Goal: Task Accomplishment & Management: Complete application form

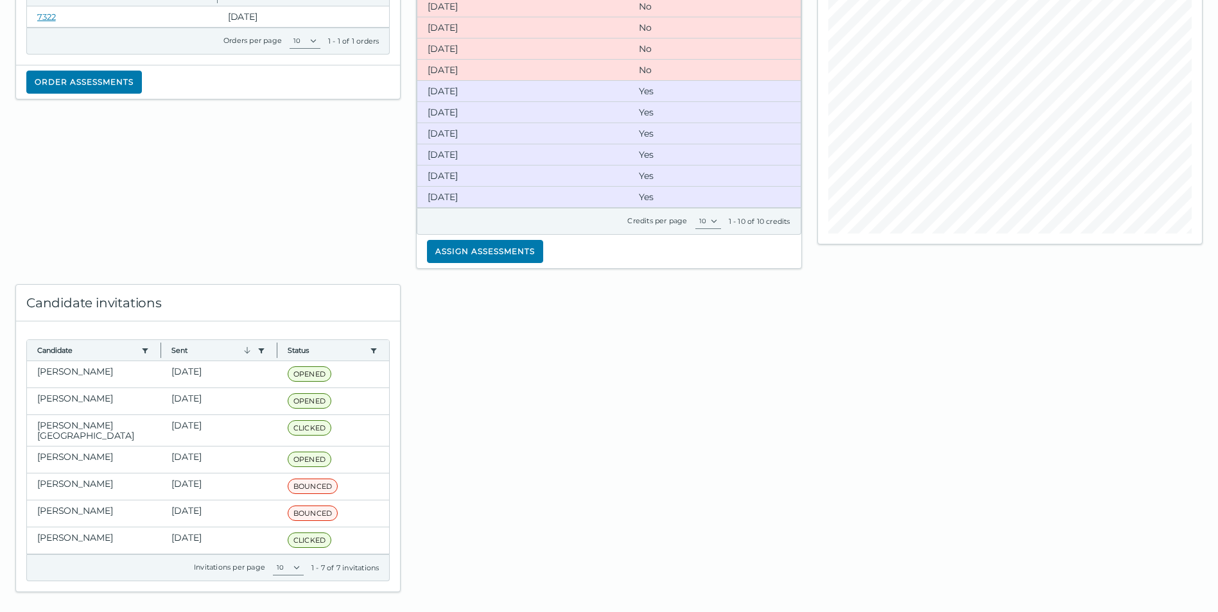
scroll to position [154, 0]
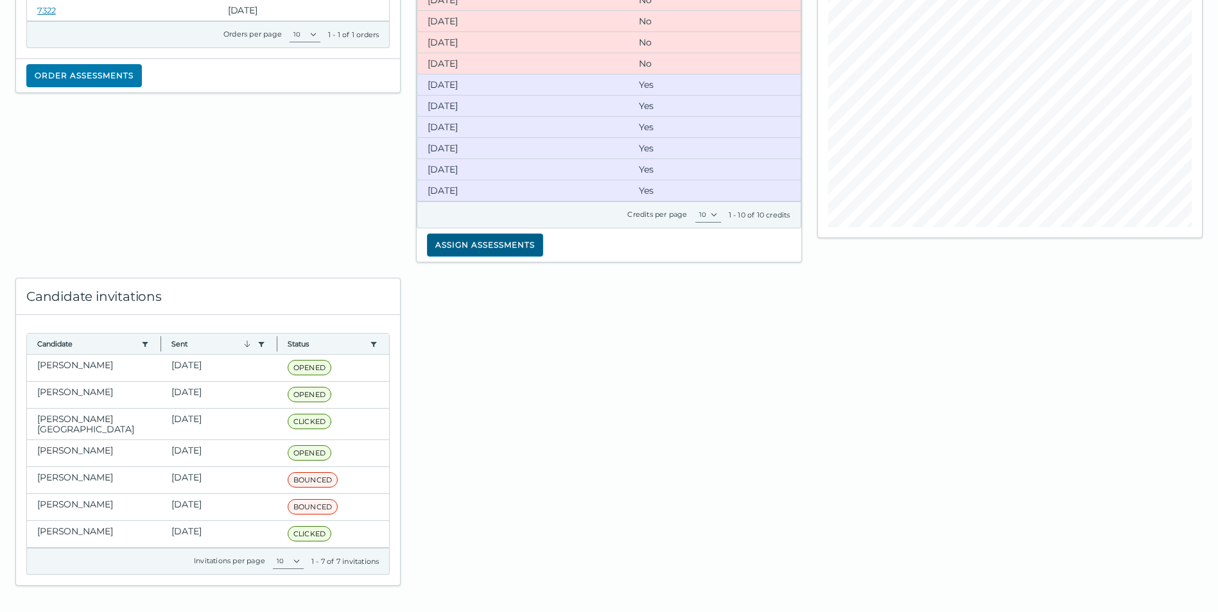
click at [496, 239] on button "Assign assessments" at bounding box center [485, 245] width 116 height 23
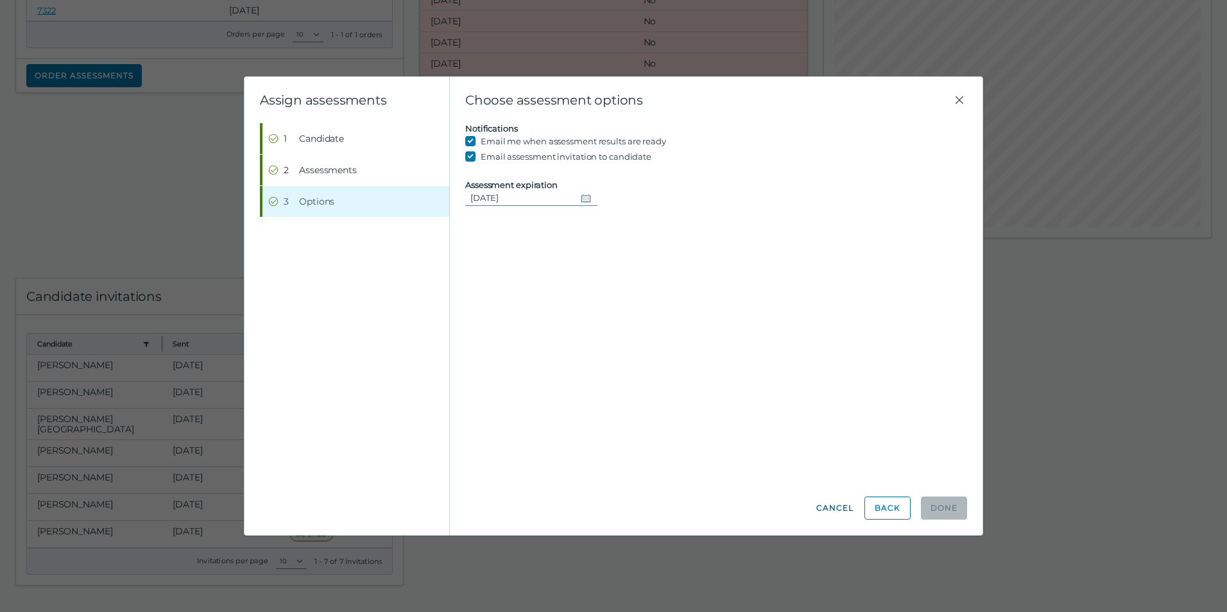
click at [842, 513] on button "Cancel" at bounding box center [835, 508] width 39 height 23
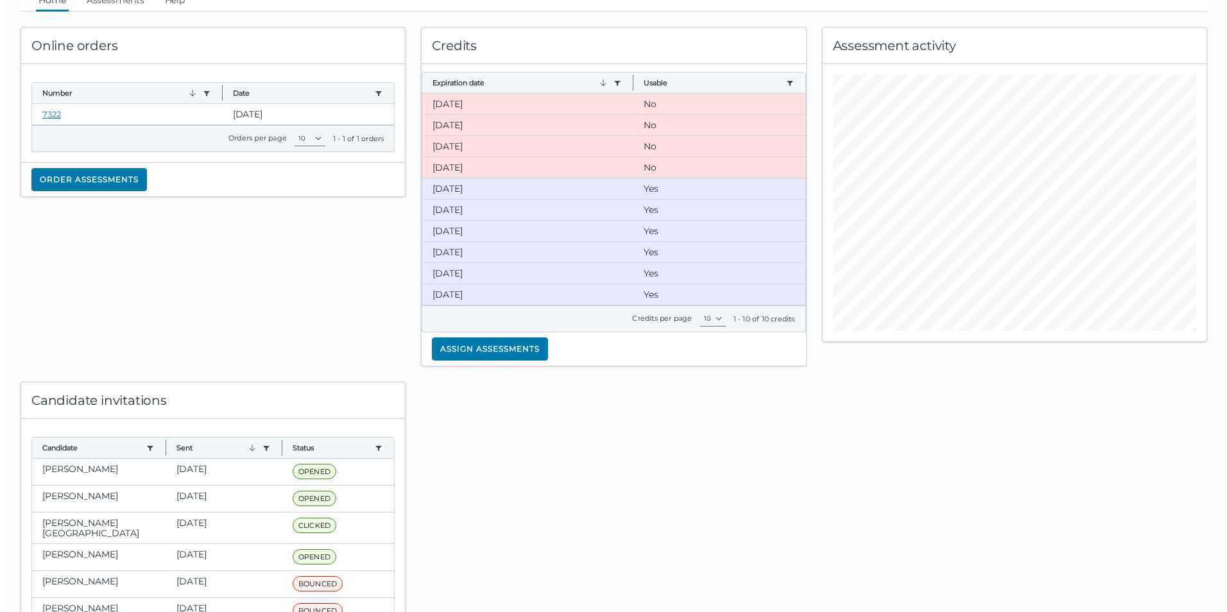
scroll to position [0, 0]
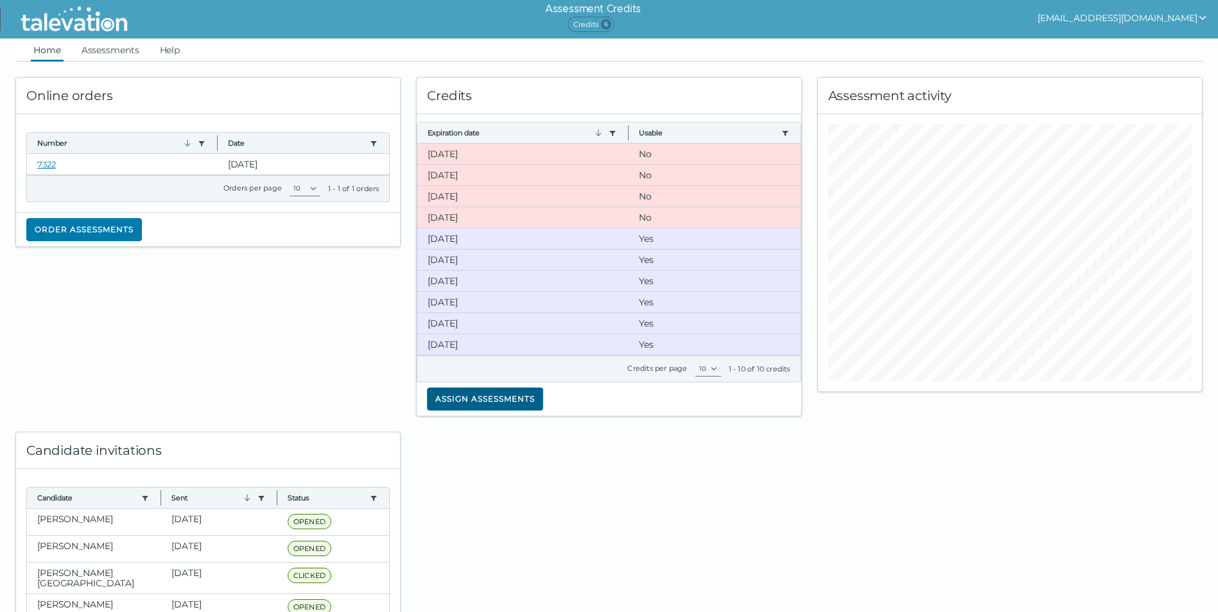
click at [467, 403] on button "Assign assessments" at bounding box center [485, 399] width 116 height 23
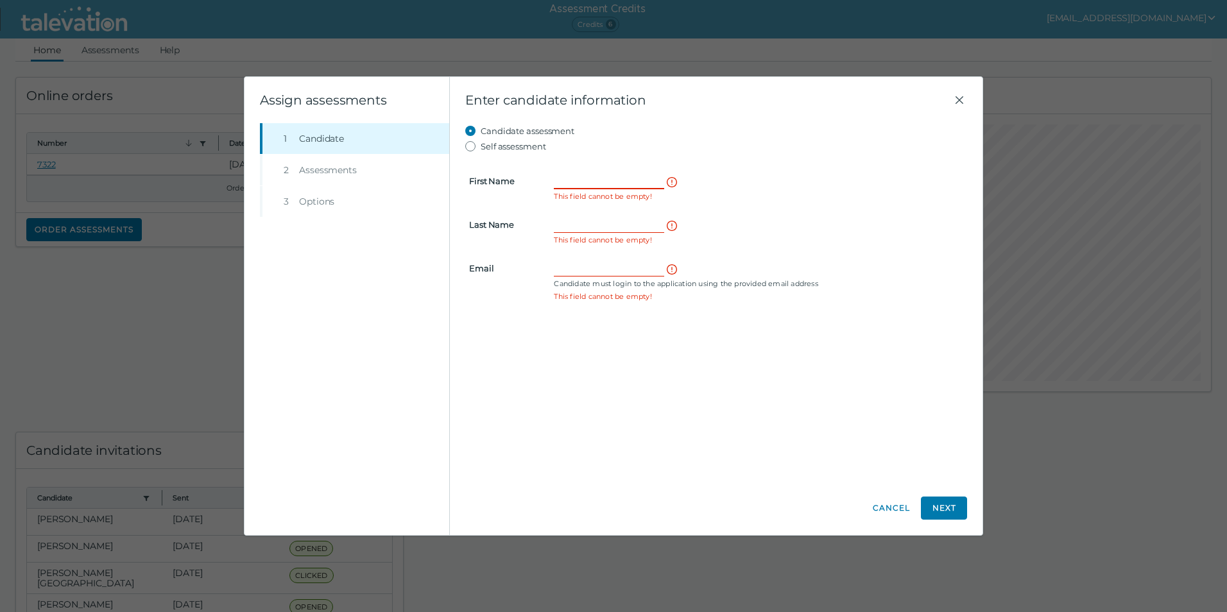
click at [593, 179] on input "First Name" at bounding box center [609, 180] width 110 height 15
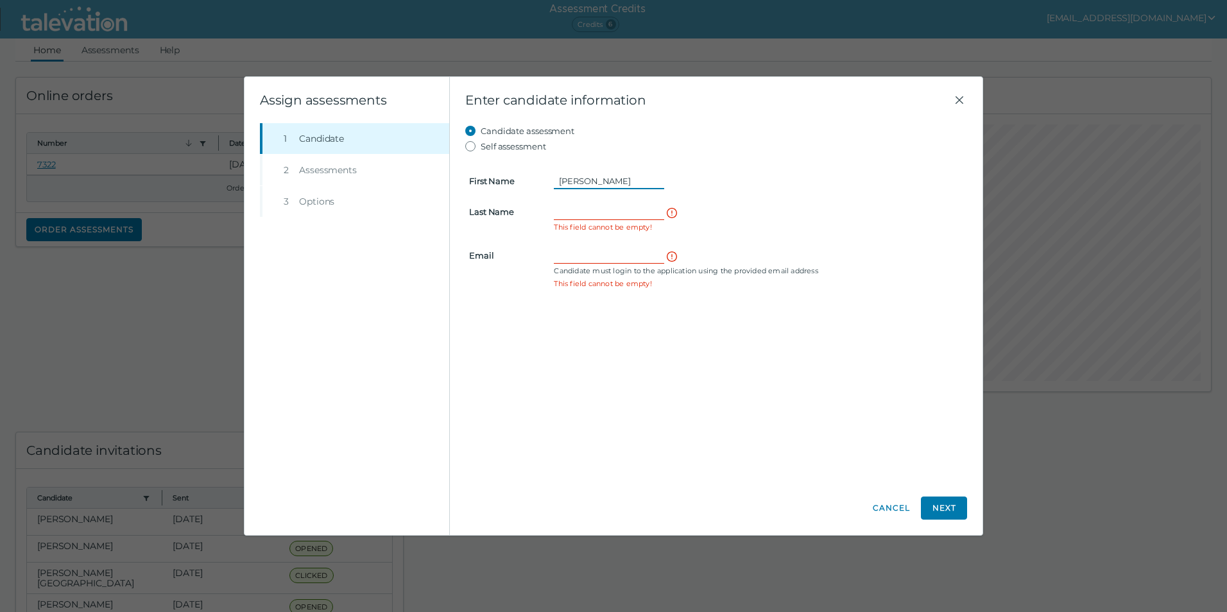
type input "[PERSON_NAME]"
click at [566, 211] on input "Last Name" at bounding box center [609, 211] width 110 height 15
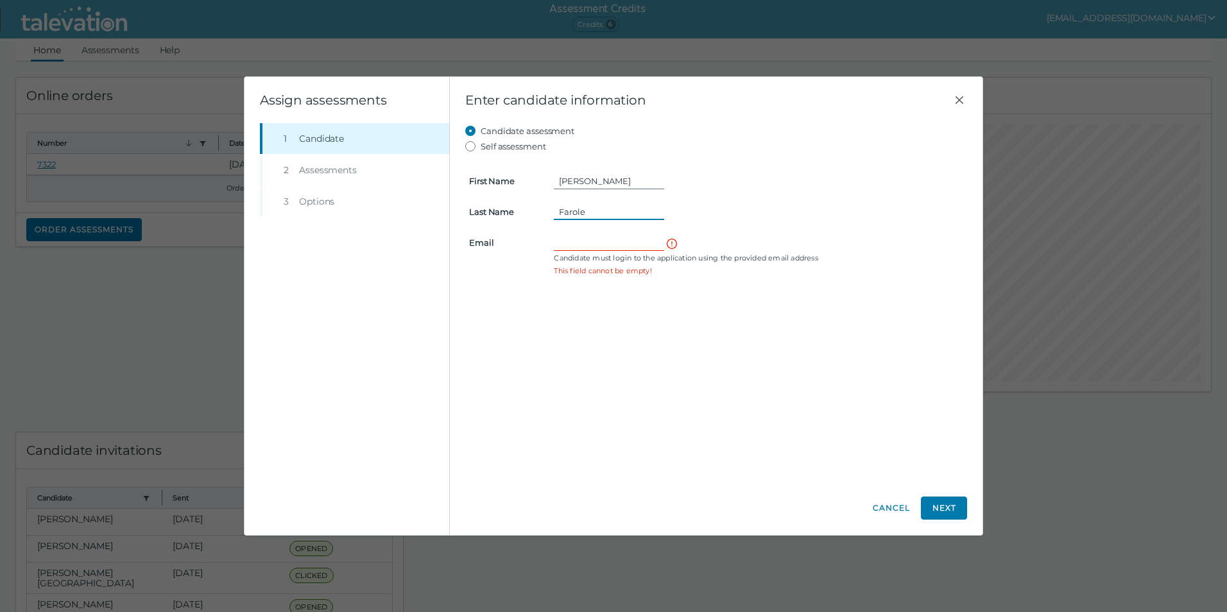
type input "Farole"
click at [601, 236] on input "Email" at bounding box center [609, 242] width 110 height 15
type input "[EMAIL_ADDRESS][DOMAIN_NAME]"
click at [937, 512] on button "Next" at bounding box center [944, 508] width 46 height 23
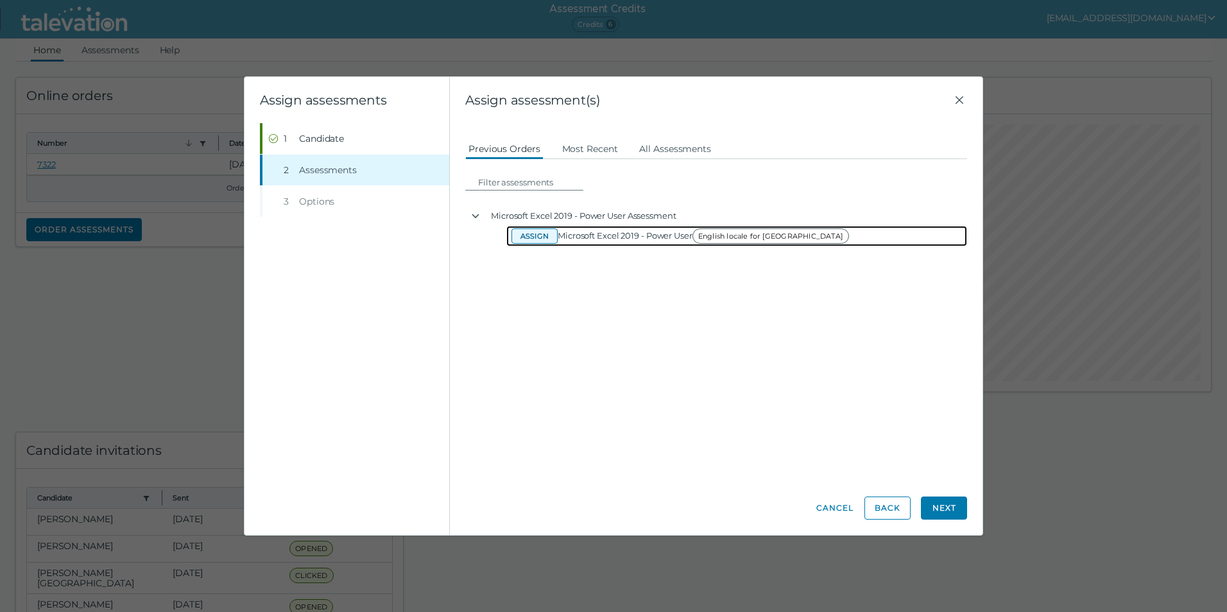
click at [544, 236] on button "Assign" at bounding box center [535, 236] width 46 height 15
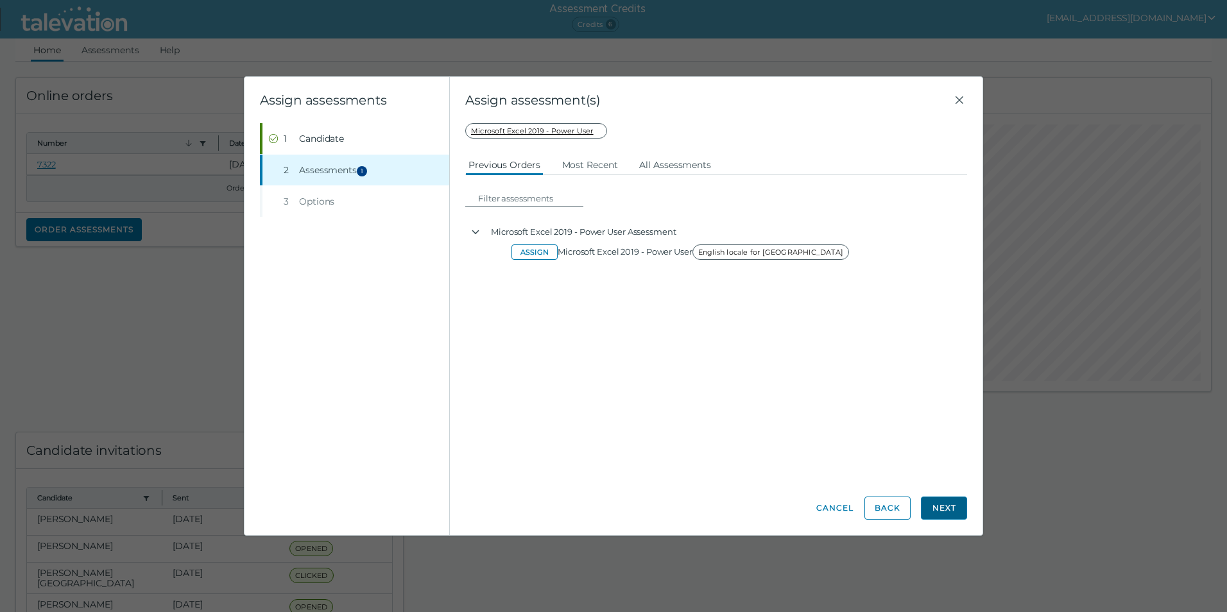
click at [944, 506] on button "Next" at bounding box center [944, 508] width 46 height 23
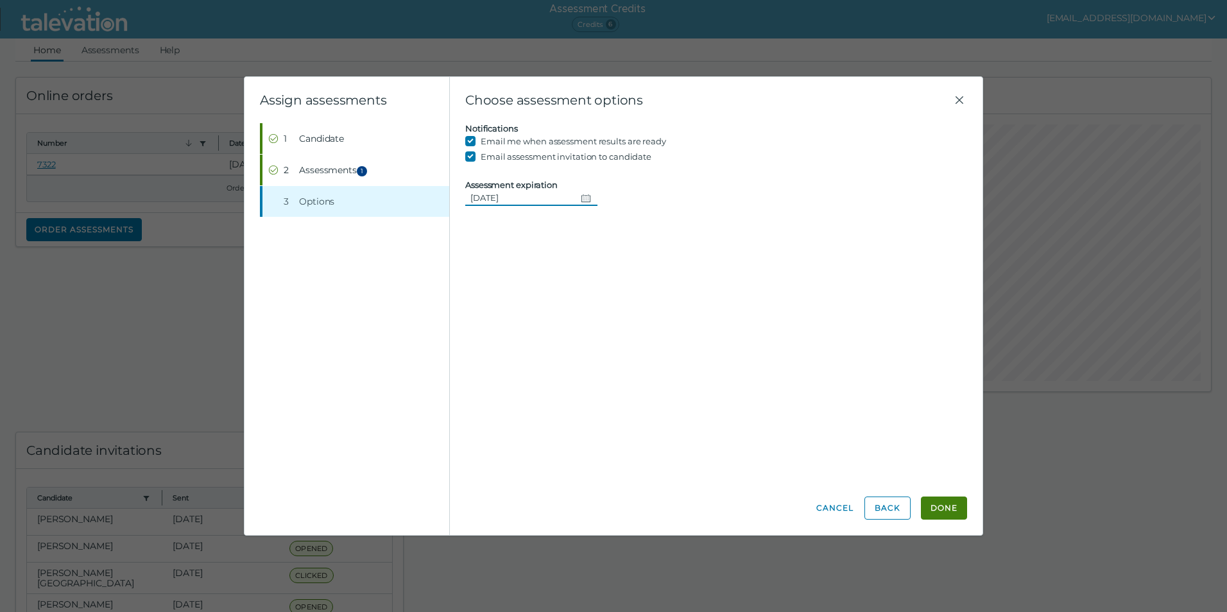
click at [583, 201] on icon "Change date, 09/26/2025" at bounding box center [586, 198] width 10 height 10
click at [611, 353] on button "26" at bounding box center [603, 354] width 23 height 23
click at [943, 510] on button "Done" at bounding box center [944, 508] width 46 height 23
